Goal: Transaction & Acquisition: Subscribe to service/newsletter

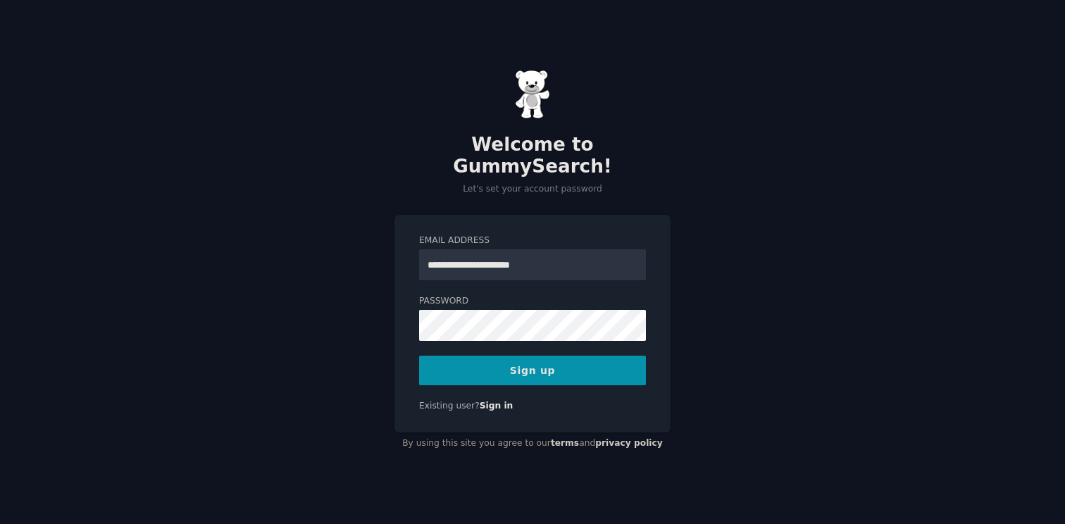
type input "**********"
click at [528, 356] on button "Sign up" at bounding box center [532, 371] width 227 height 30
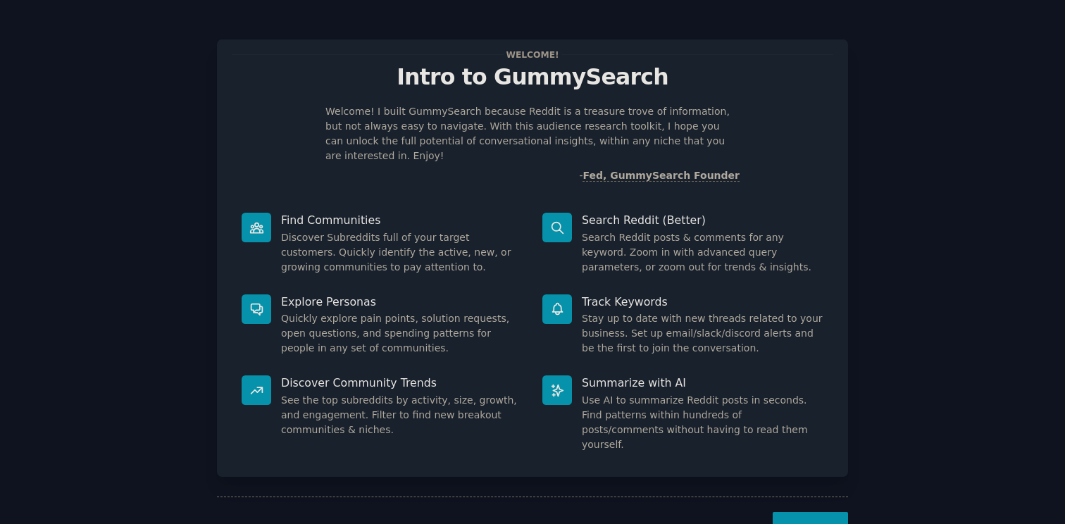
click at [813, 512] on button "Next" at bounding box center [810, 529] width 75 height 35
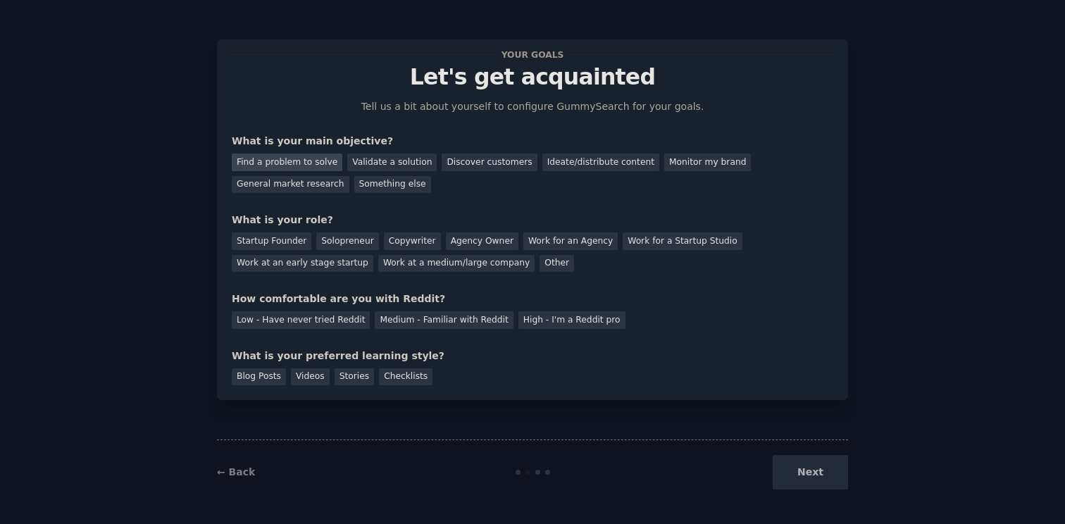
click at [302, 159] on div "Find a problem to solve" at bounding box center [287, 163] width 111 height 18
click at [300, 244] on div "Startup Founder" at bounding box center [272, 242] width 80 height 18
click at [293, 323] on div "Low - Have never tried Reddit" at bounding box center [301, 320] width 138 height 18
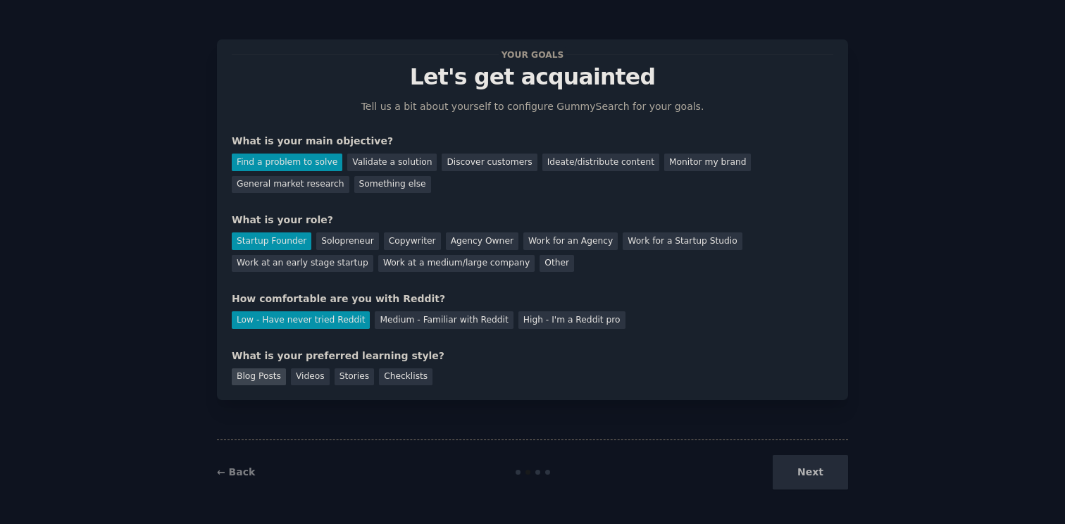
click at [277, 383] on div "Blog Posts" at bounding box center [259, 378] width 54 height 18
click at [803, 471] on button "Next" at bounding box center [810, 472] width 75 height 35
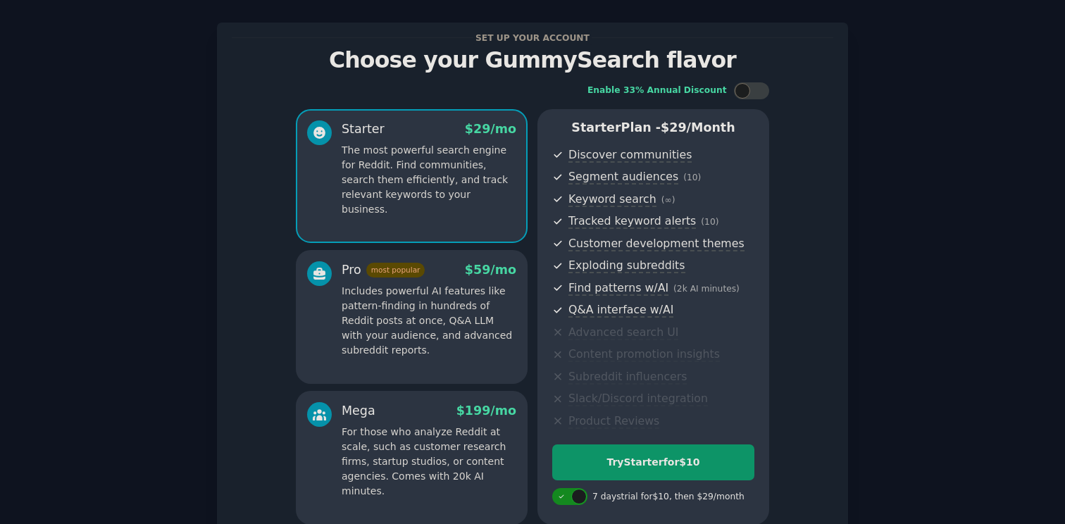
scroll to position [15, 0]
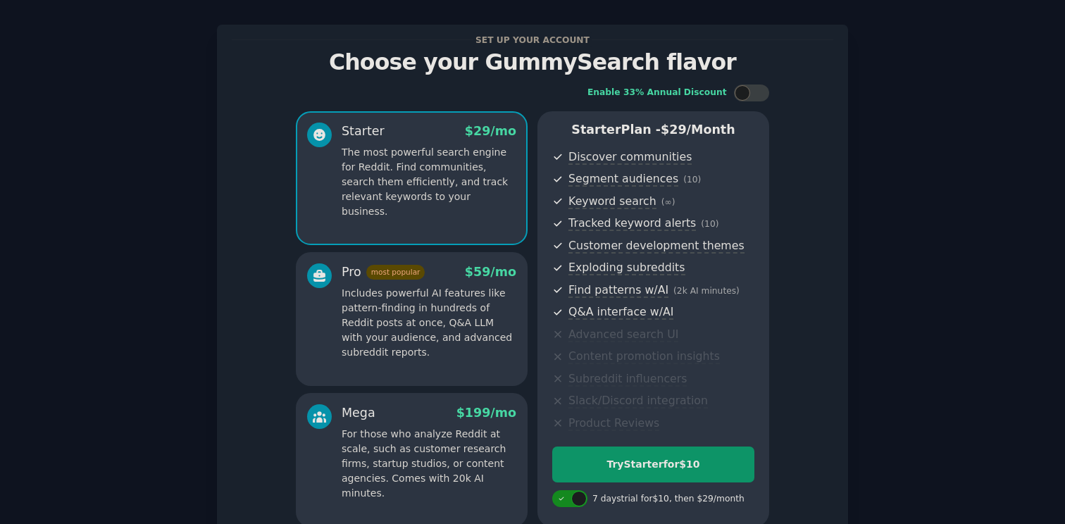
click at [476, 342] on p "Includes powerful AI features like pattern-finding in hundreds of Reddit posts …" at bounding box center [429, 323] width 175 height 74
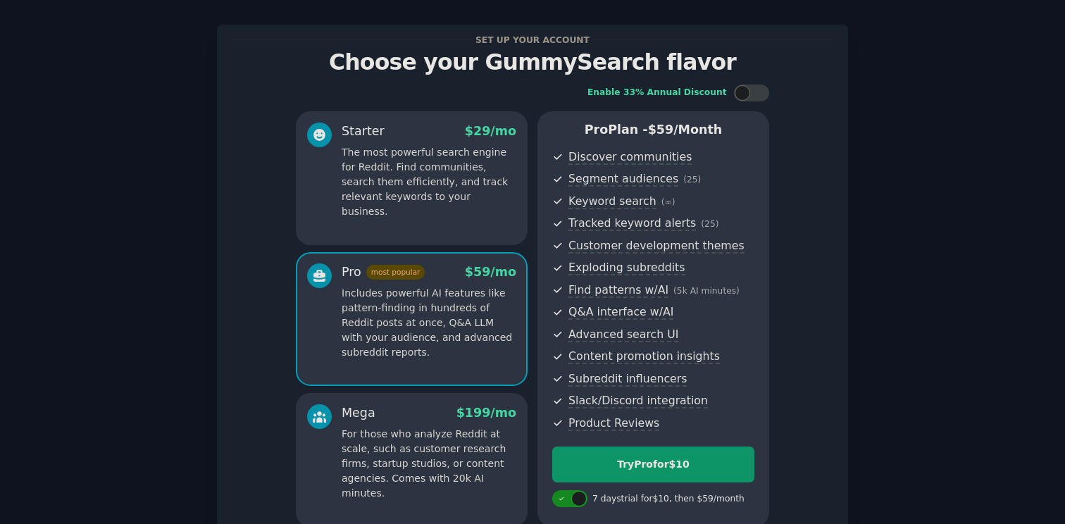
click at [426, 465] on p "For those who analyze Reddit at scale, such as customer research firms, startup…" at bounding box center [429, 464] width 175 height 74
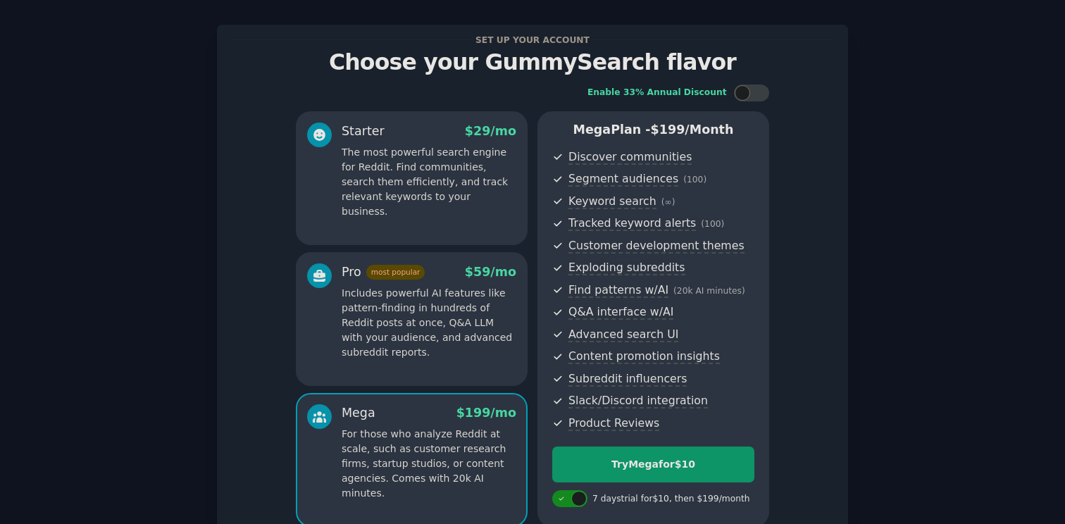
click at [425, 381] on div "Pro most popular $ 59 /mo Includes powerful AI features like pattern-finding in…" at bounding box center [412, 319] width 232 height 134
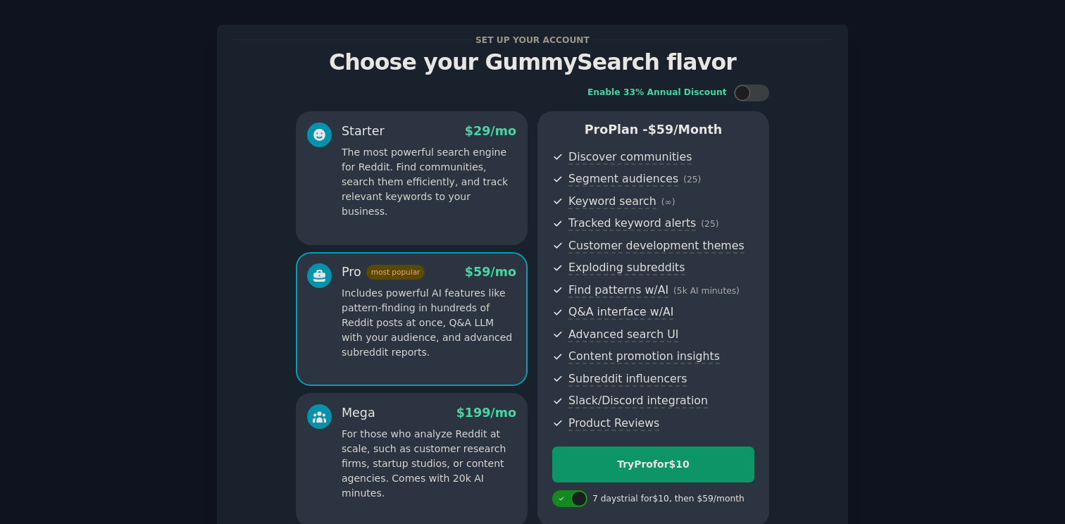
click at [424, 433] on p "For those who analyze Reddit at scale, such as customer research firms, startup…" at bounding box center [429, 464] width 175 height 74
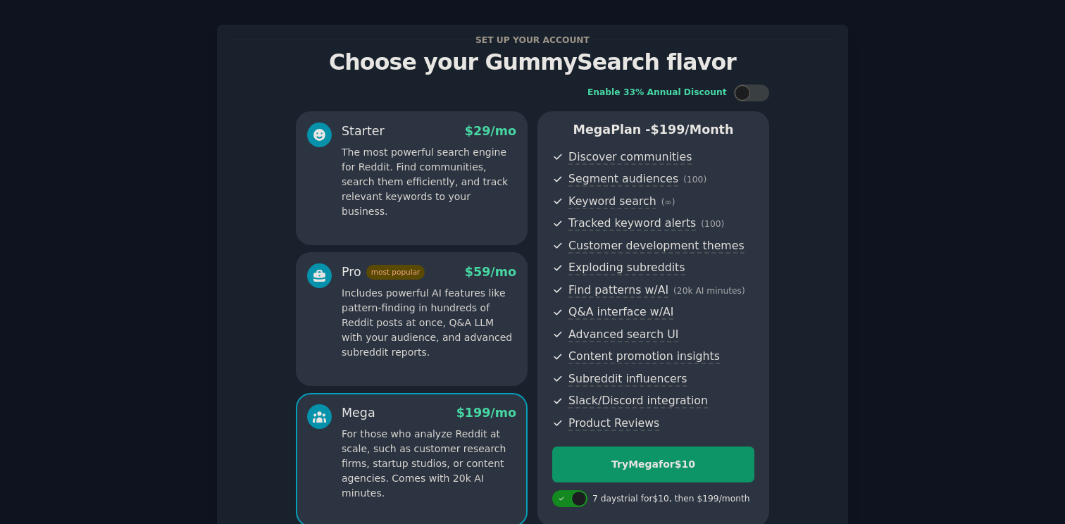
click at [457, 222] on div "Starter $ 29 /mo The most powerful search engine for Reddit. Find communities, …" at bounding box center [412, 178] width 232 height 134
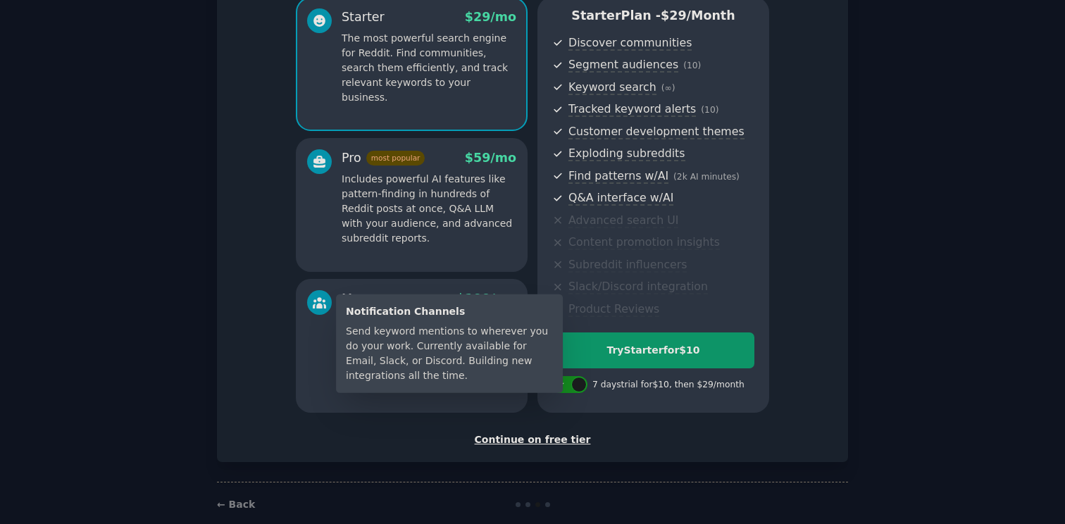
scroll to position [147, 0]
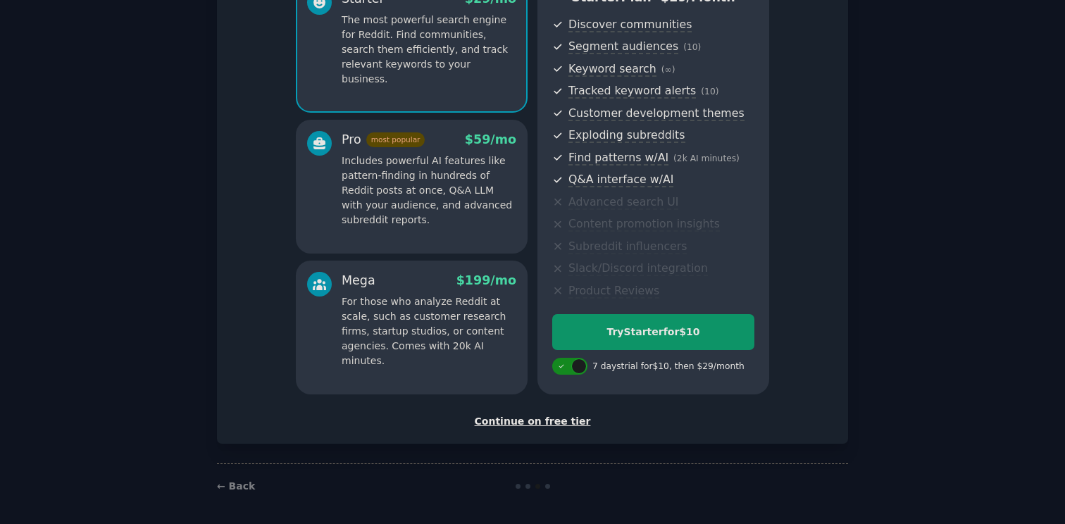
click at [549, 424] on div "Continue on free tier" at bounding box center [533, 421] width 602 height 15
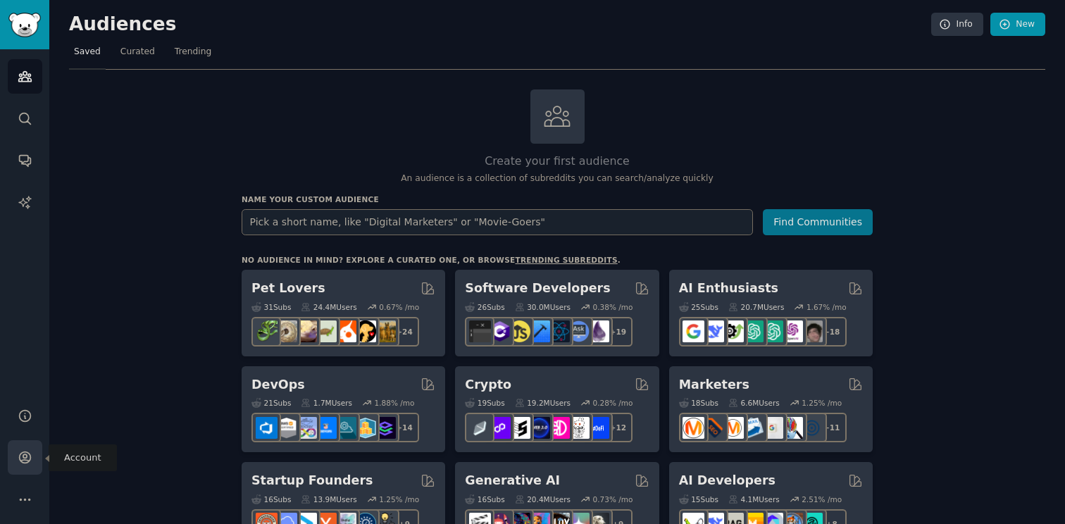
click at [23, 453] on icon "Sidebar" at bounding box center [24, 457] width 11 height 11
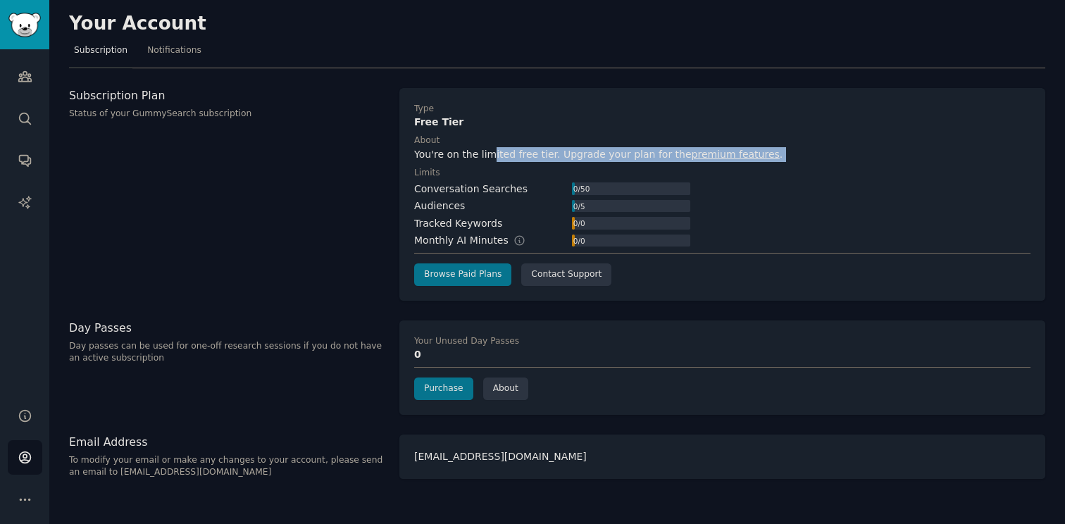
drag, startPoint x: 491, startPoint y: 156, endPoint x: 509, endPoint y: 165, distance: 19.9
click at [509, 165] on div "Type Free Tier About You're on the limited free tier. Upgrade your plan for the…" at bounding box center [722, 194] width 617 height 183
click at [692, 154] on link "premium features" at bounding box center [736, 154] width 88 height 11
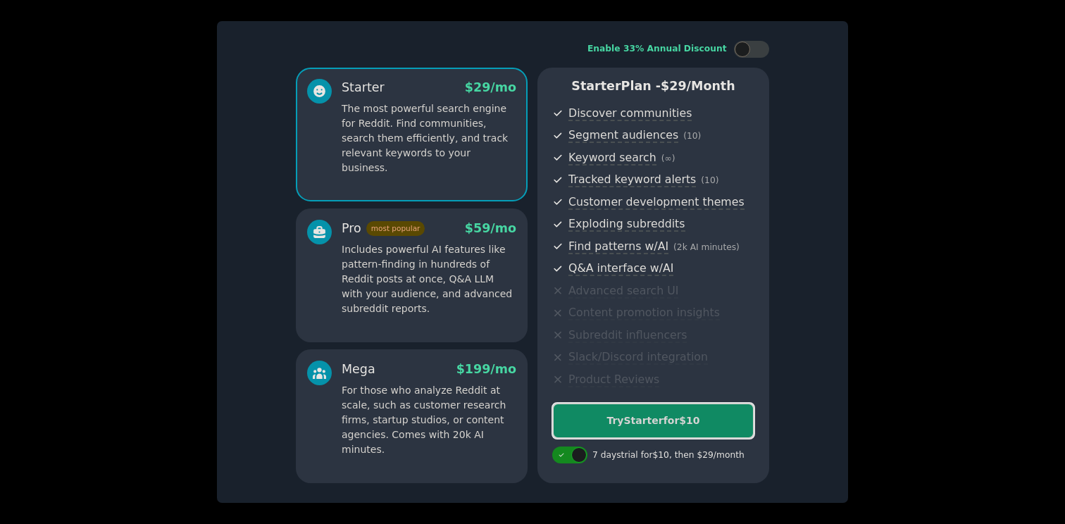
click at [645, 416] on div "Try Starter for $10" at bounding box center [653, 421] width 201 height 15
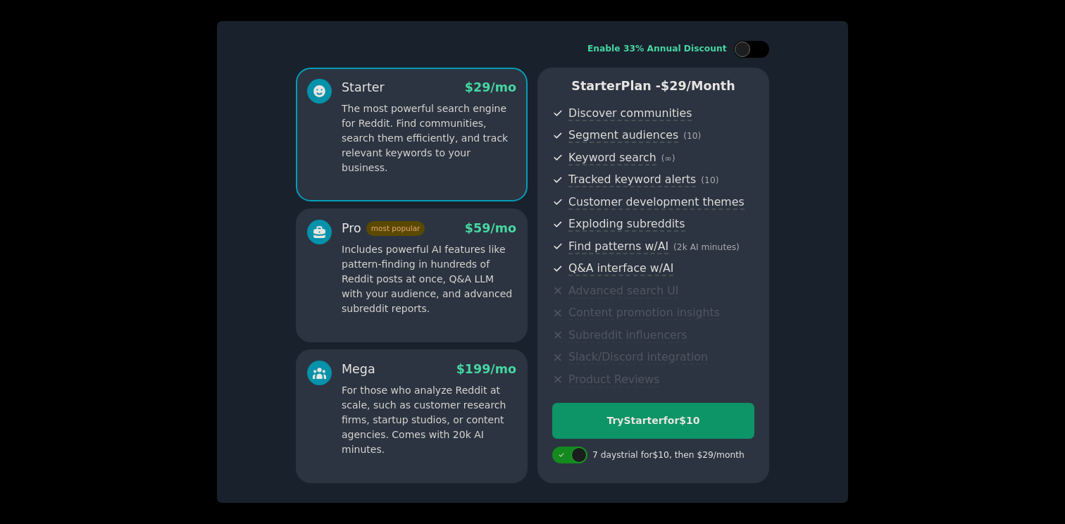
click at [752, 42] on div at bounding box center [751, 49] width 35 height 17
checkbox input "false"
click at [906, 104] on div at bounding box center [532, 262] width 1065 height 524
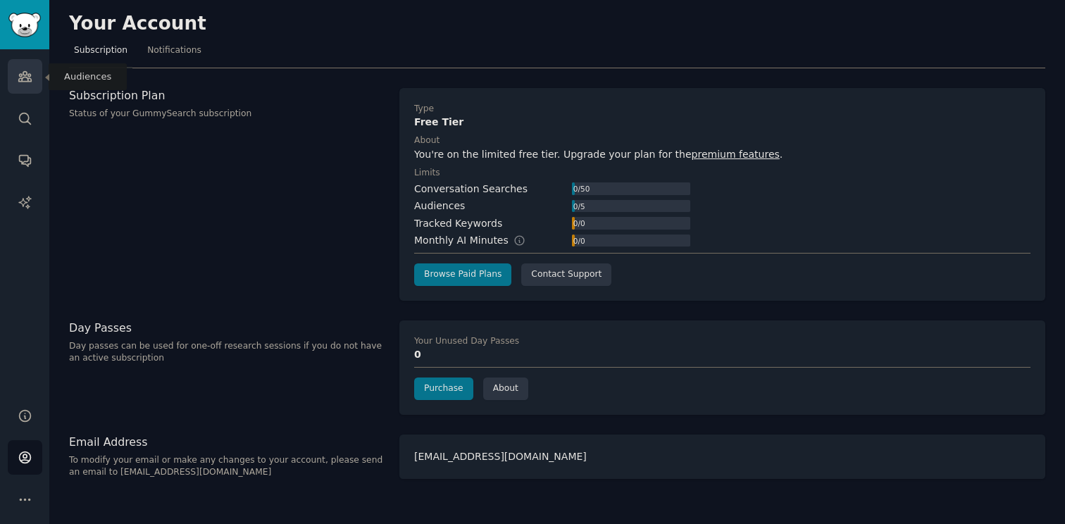
click at [32, 82] on icon "Sidebar" at bounding box center [25, 76] width 15 height 15
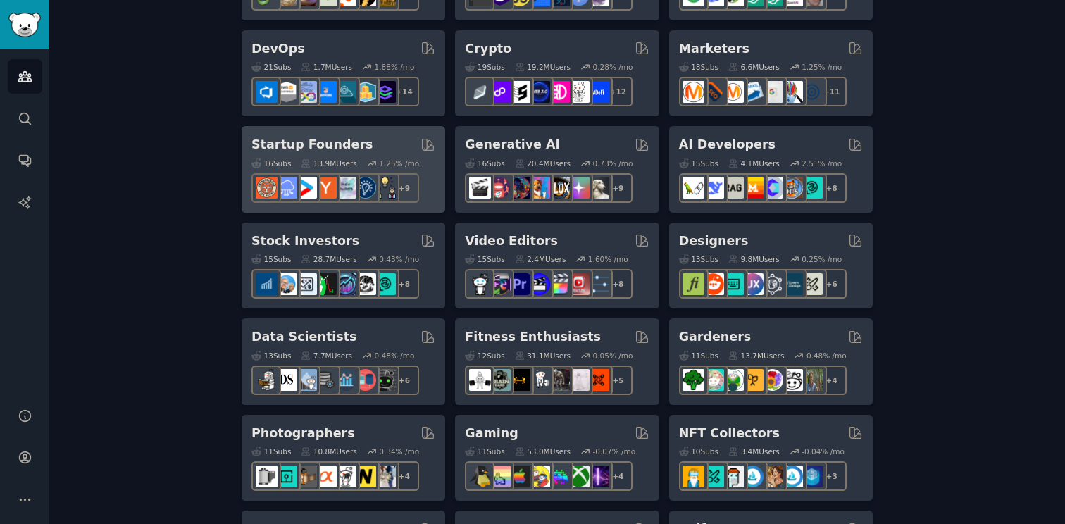
scroll to position [337, 0]
